Goal: Task Accomplishment & Management: Use online tool/utility

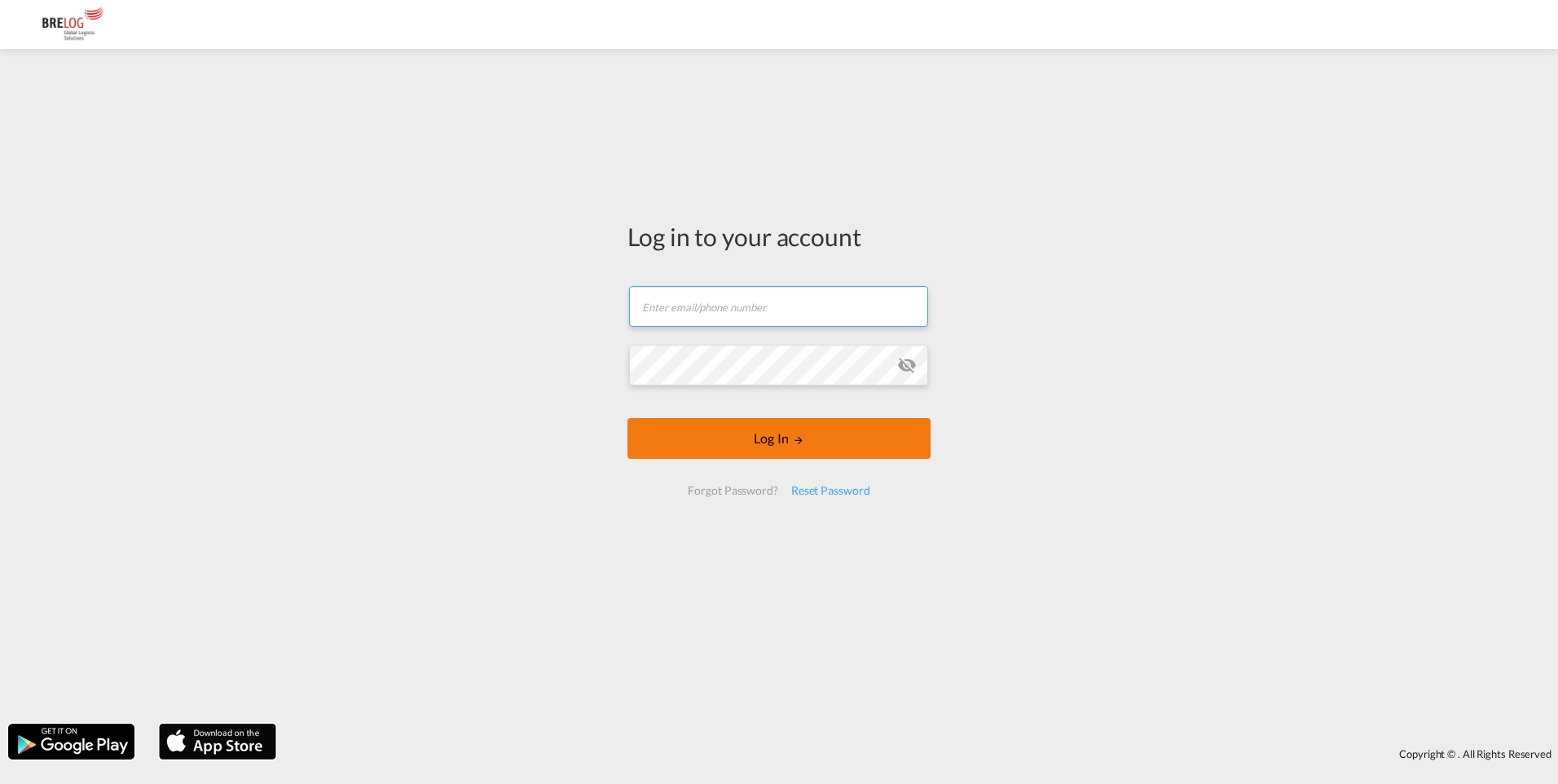
type input "[EMAIL_ADDRESS][DOMAIN_NAME]"
click at [649, 428] on button "Log In" at bounding box center [779, 438] width 303 height 41
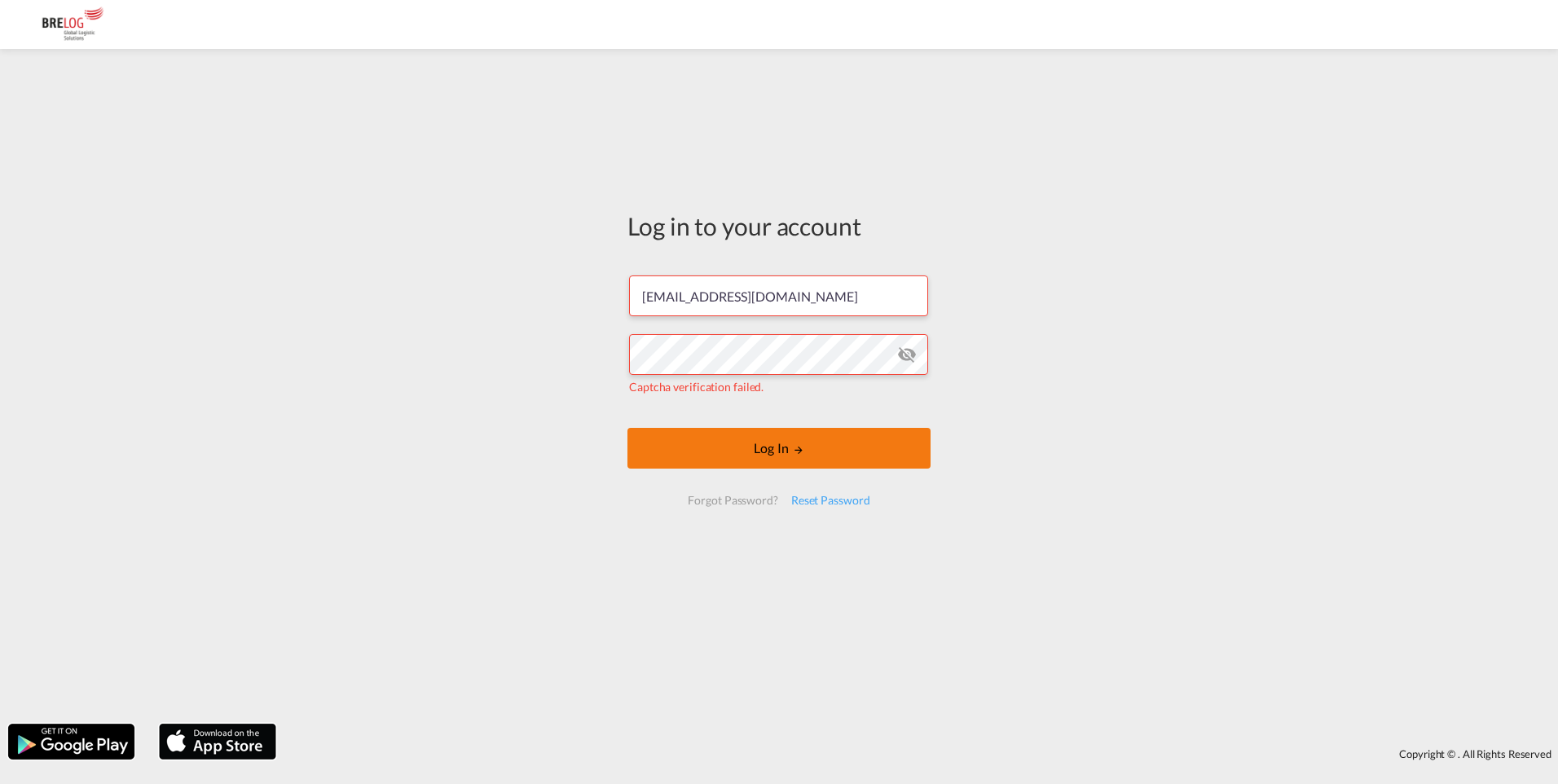
click at [677, 458] on button "Log In" at bounding box center [779, 448] width 303 height 41
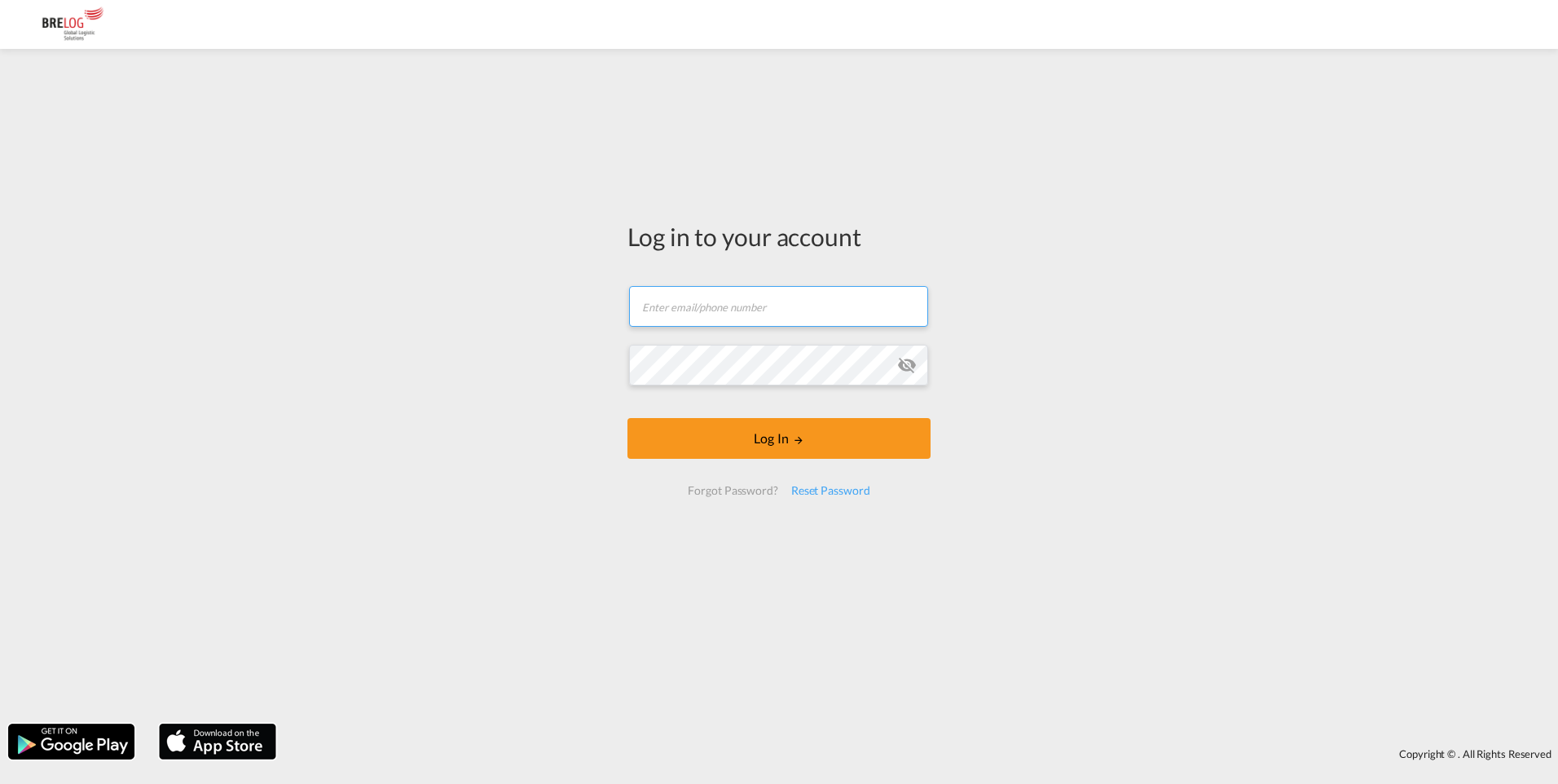
type input "[EMAIL_ADDRESS][DOMAIN_NAME]"
click at [541, 392] on div "Log in to your account [EMAIL_ADDRESS][DOMAIN_NAME] Email field is required Pas…" at bounding box center [779, 386] width 1558 height 659
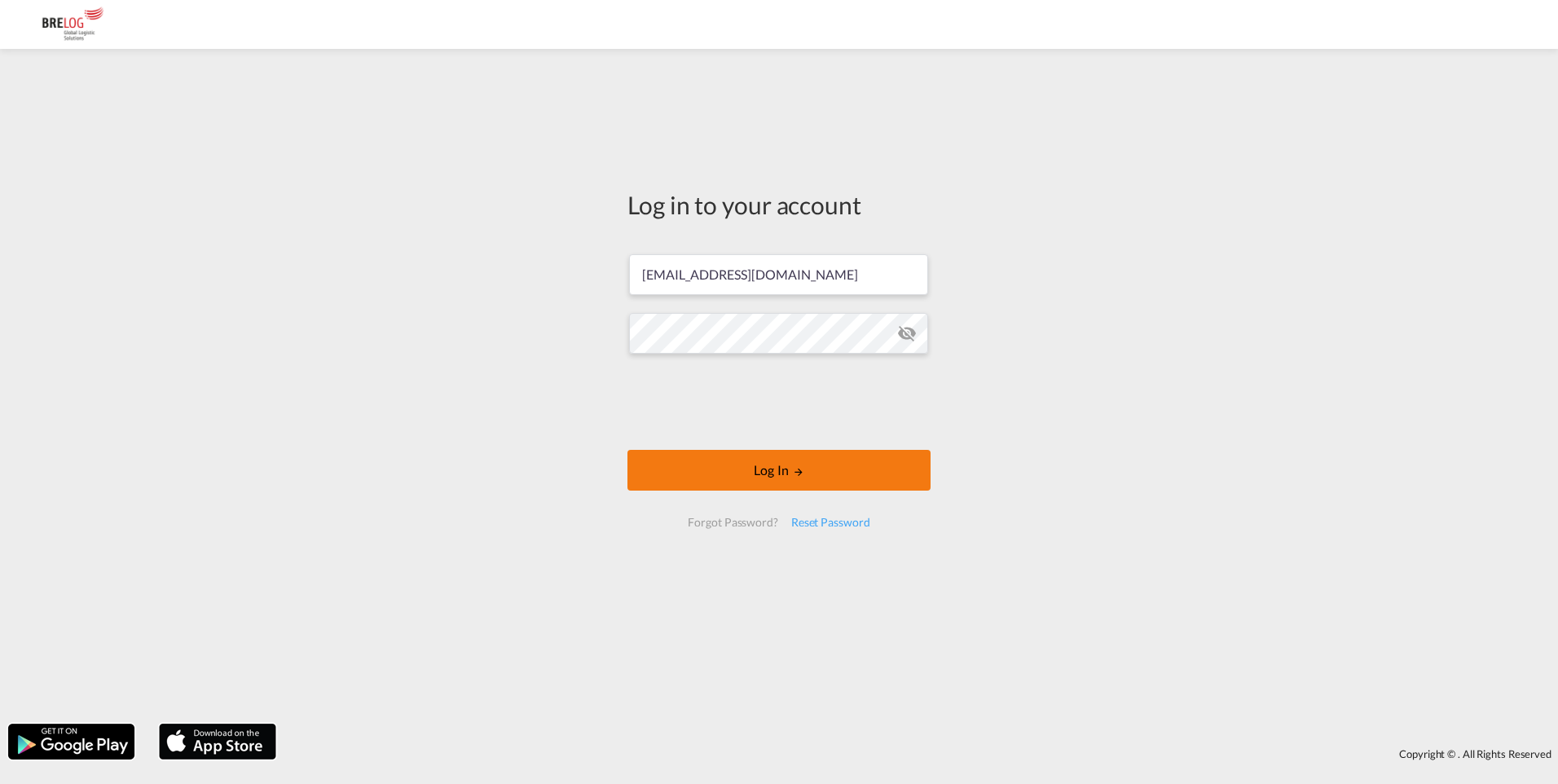
click at [804, 468] on md-icon "LOGIN" at bounding box center [799, 472] width 11 height 11
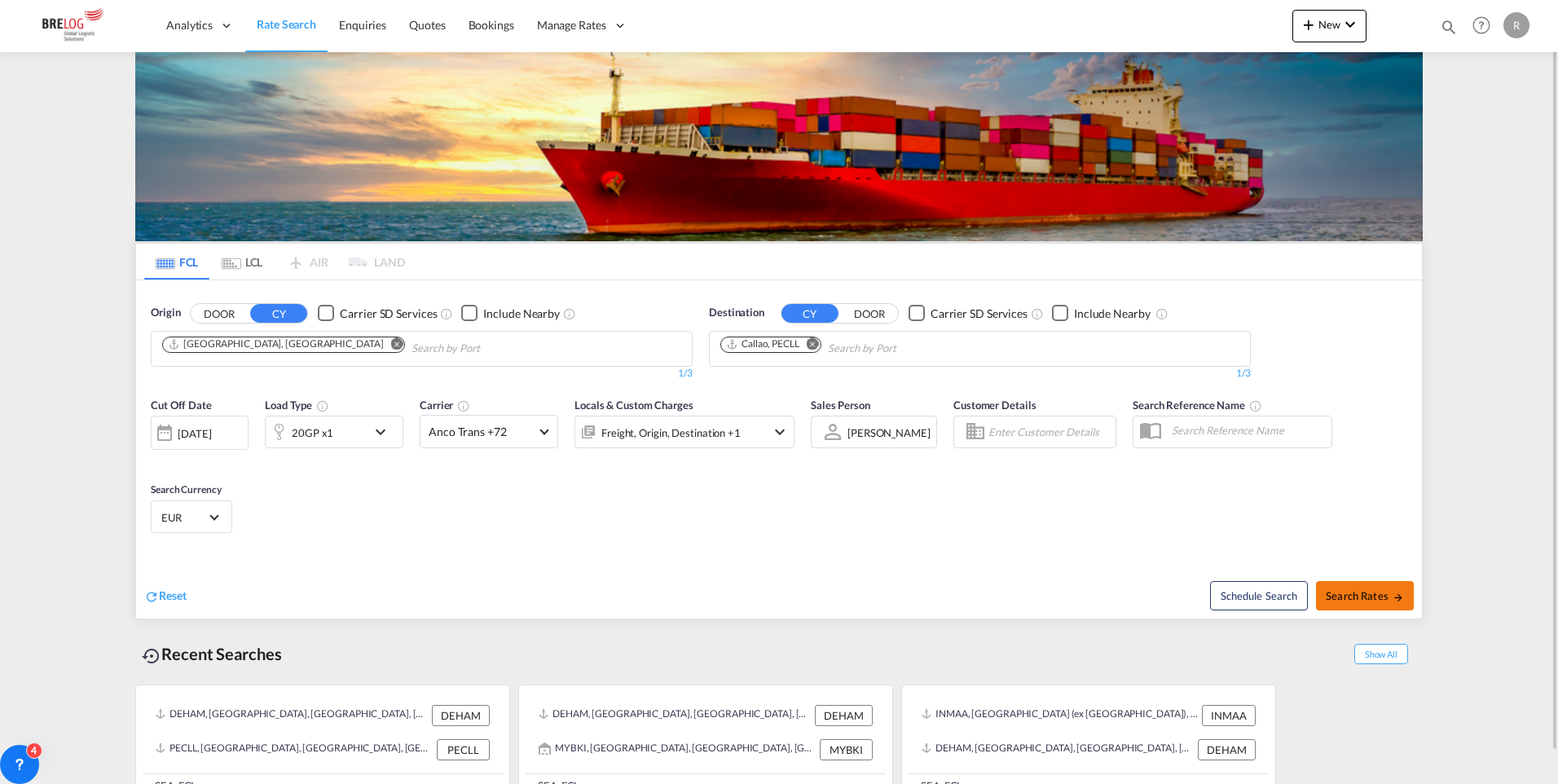
click at [1364, 586] on button "Search Rates" at bounding box center [1365, 596] width 98 height 29
type input "DEHAM to PECLL / [DATE]"
